Goal: Find specific page/section: Find specific page/section

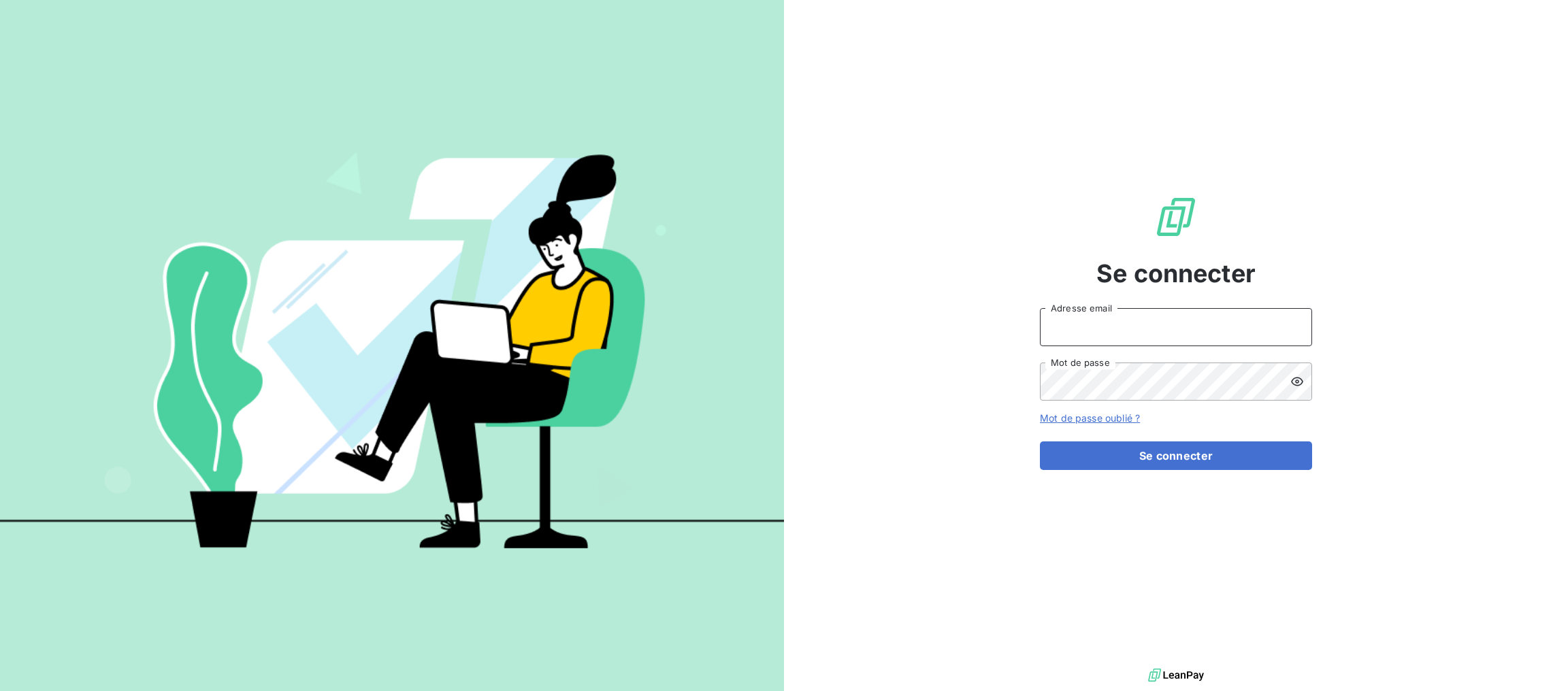
click at [1187, 326] on input "Adresse email" at bounding box center [1177, 327] width 273 height 38
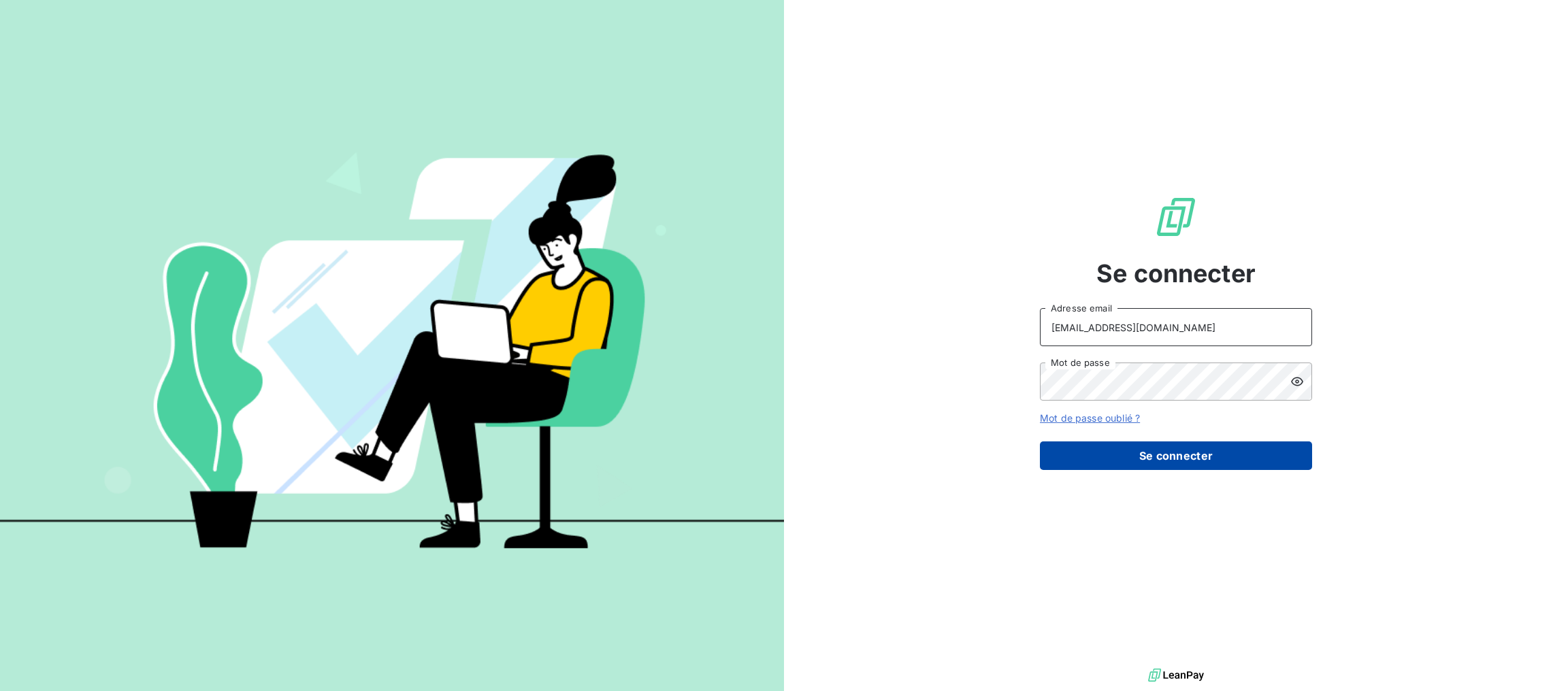
type input "[EMAIL_ADDRESS][DOMAIN_NAME]"
click at [1191, 456] on button "Se connecter" at bounding box center [1177, 456] width 273 height 29
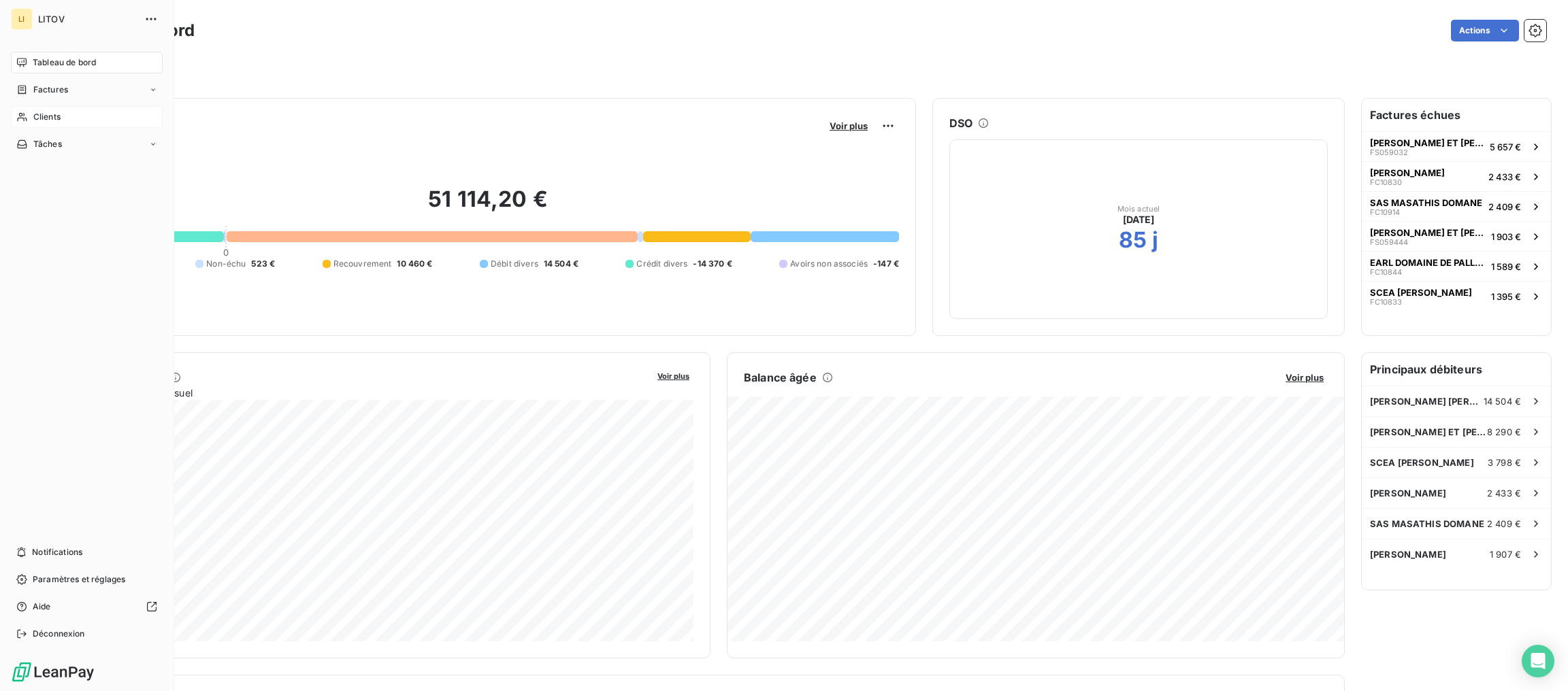
click at [50, 121] on span "Clients" at bounding box center [47, 117] width 27 height 12
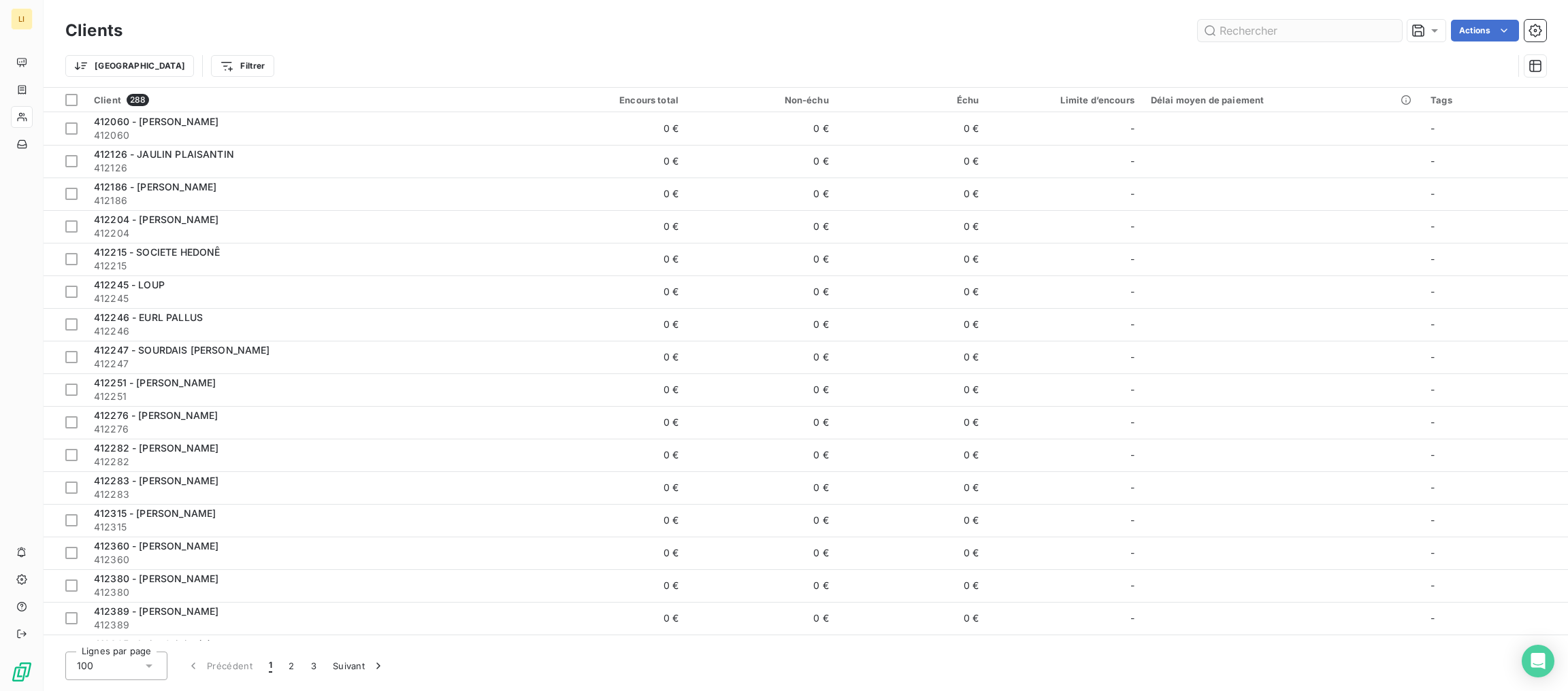
drag, startPoint x: 1257, startPoint y: 22, endPoint x: 1263, endPoint y: 27, distance: 7.8
click at [1261, 26] on input "text" at bounding box center [1300, 30] width 204 height 22
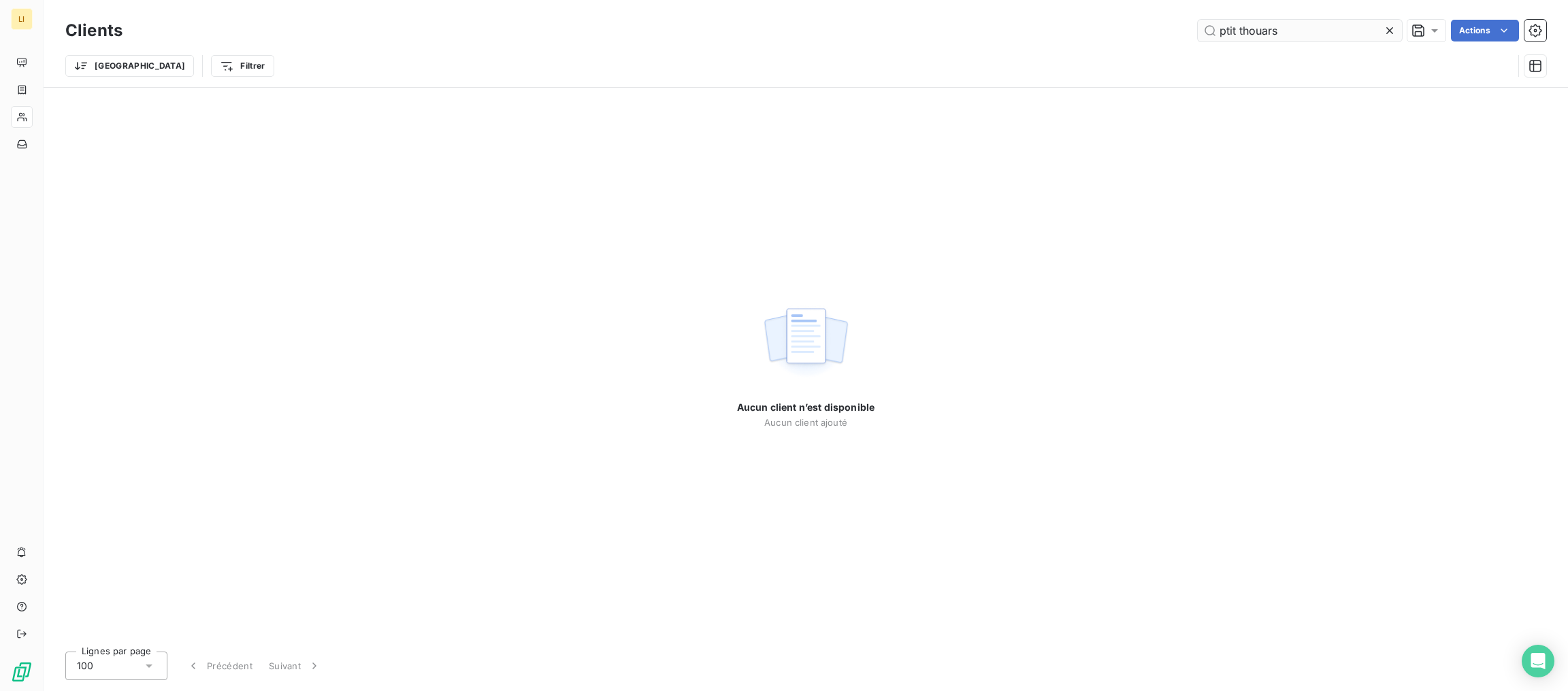
click at [1221, 33] on input "ptit thouars" at bounding box center [1300, 30] width 204 height 22
click at [1226, 32] on input "ptit thouars" at bounding box center [1300, 30] width 204 height 22
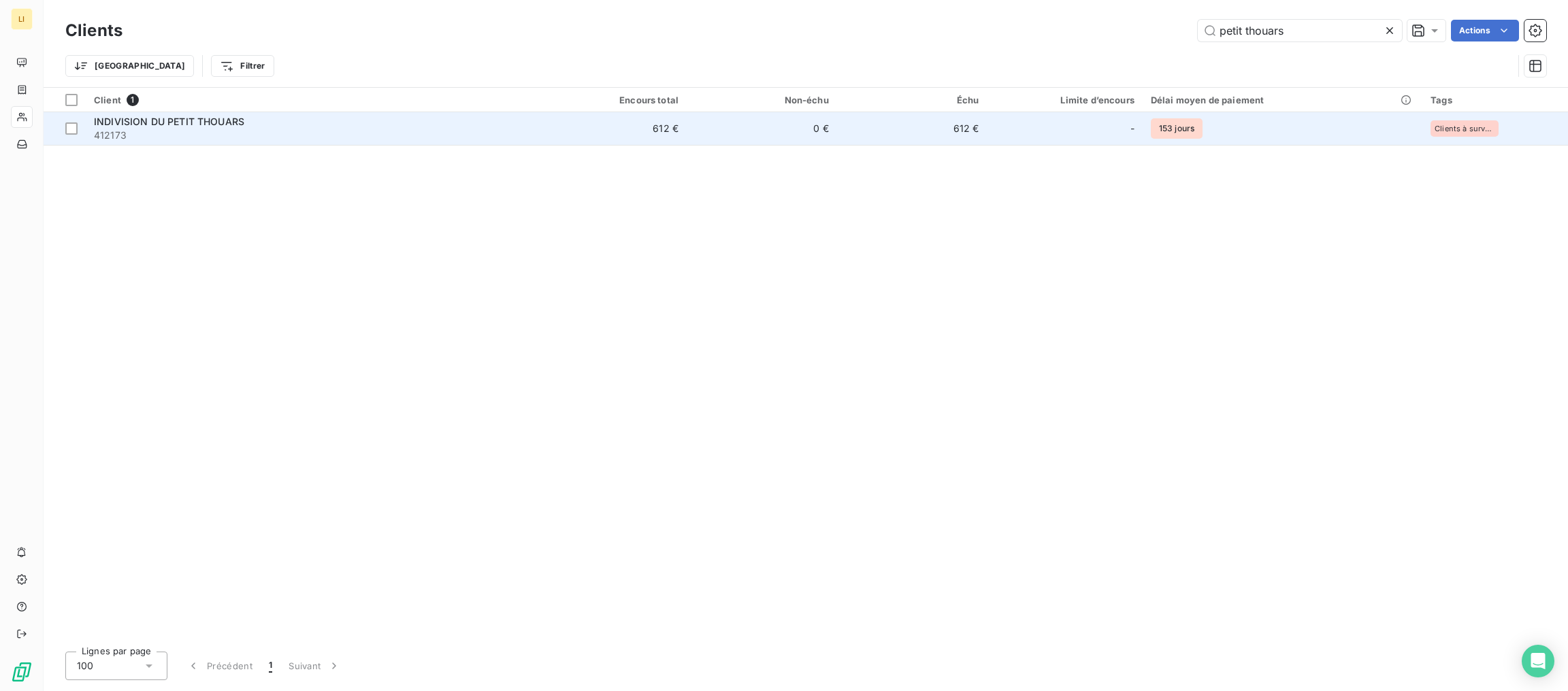
type input "petit thouars"
click at [515, 128] on div "INDIVISION DU PETIT THOUARS" at bounding box center [311, 122] width 434 height 14
